Goal: Transaction & Acquisition: Purchase product/service

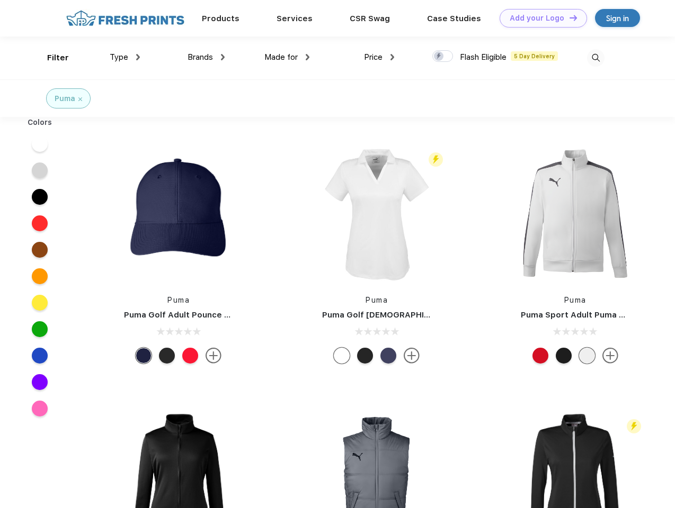
click at [539, 18] on link "Add your Logo Design Tool" at bounding box center [542, 18] width 87 height 19
click at [0, 0] on div "Design Tool" at bounding box center [0, 0] width 0 height 0
click at [568, 17] on link "Add your Logo Design Tool" at bounding box center [542, 18] width 87 height 19
click at [51, 58] on div "Filter" at bounding box center [58, 58] width 22 height 12
click at [125, 57] on span "Type" at bounding box center [119, 57] width 19 height 10
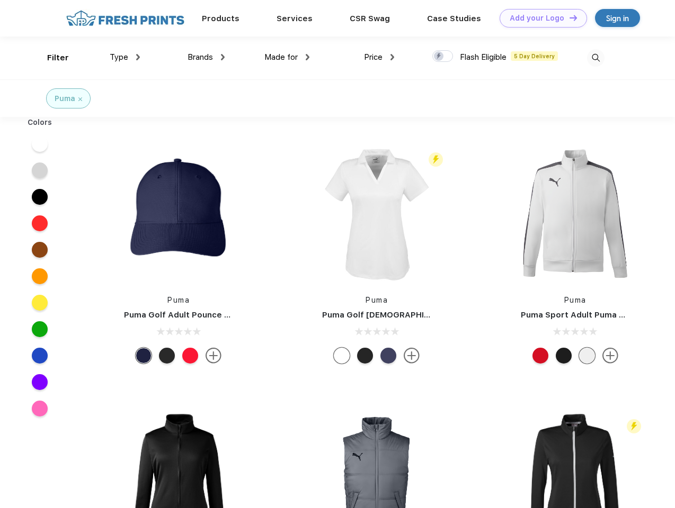
click at [206, 57] on span "Brands" at bounding box center [199, 57] width 25 height 10
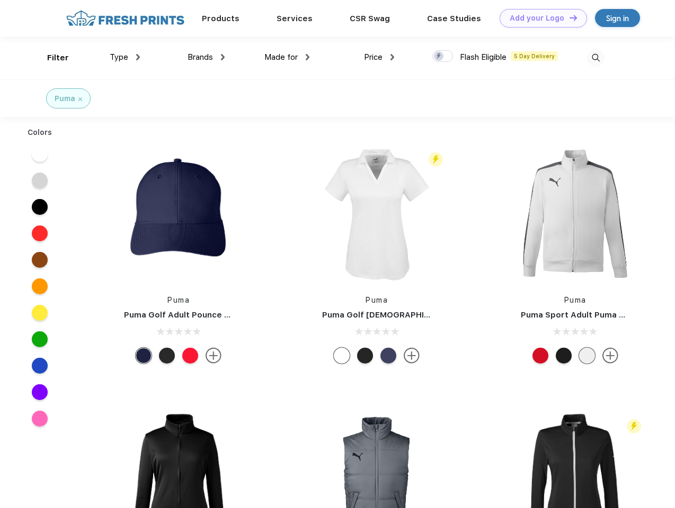
click at [287, 57] on span "Made for" at bounding box center [280, 57] width 33 height 10
click at [379, 57] on span "Price" at bounding box center [373, 57] width 19 height 10
click at [443, 57] on div at bounding box center [442, 56] width 21 height 12
click at [439, 57] on input "checkbox" at bounding box center [435, 53] width 7 height 7
click at [595, 58] on img at bounding box center [595, 57] width 17 height 17
